Goal: Complete application form

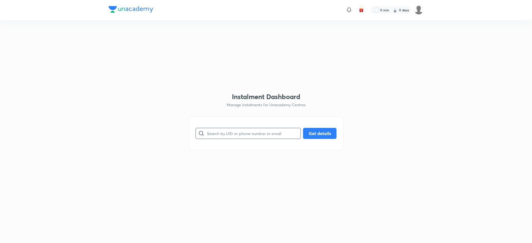
click at [230, 134] on input "text" at bounding box center [254, 133] width 94 height 14
type input "8750285277"
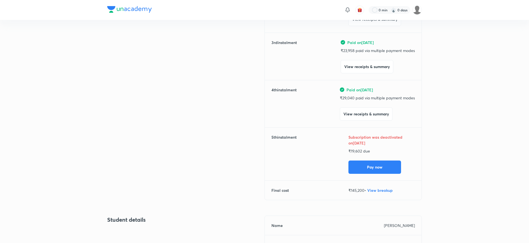
scroll to position [155, 0]
